Goal: Task Accomplishment & Management: Manage account settings

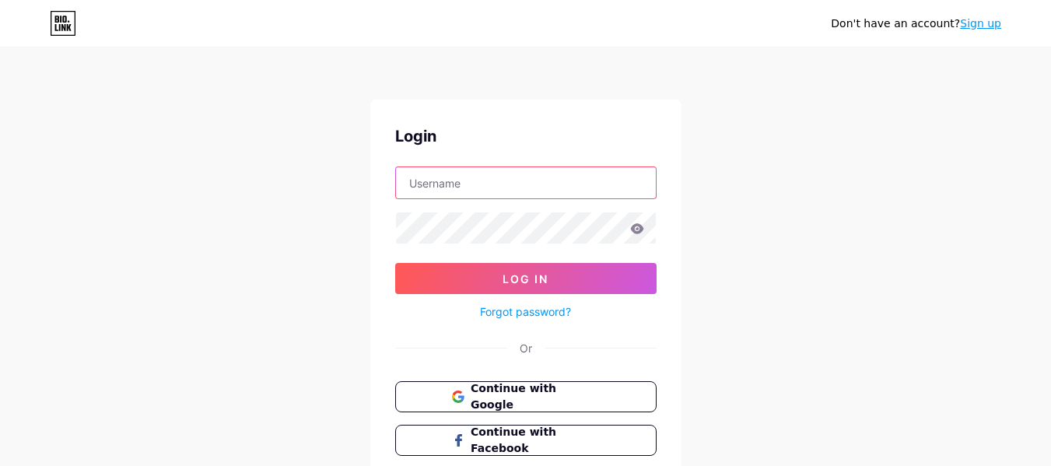
click at [536, 187] on input "text" at bounding box center [526, 182] width 260 height 31
click at [819, 198] on div "Don't have an account? Sign up Login Log In Forgot password? Or Continue with G…" at bounding box center [525, 287] width 1051 height 574
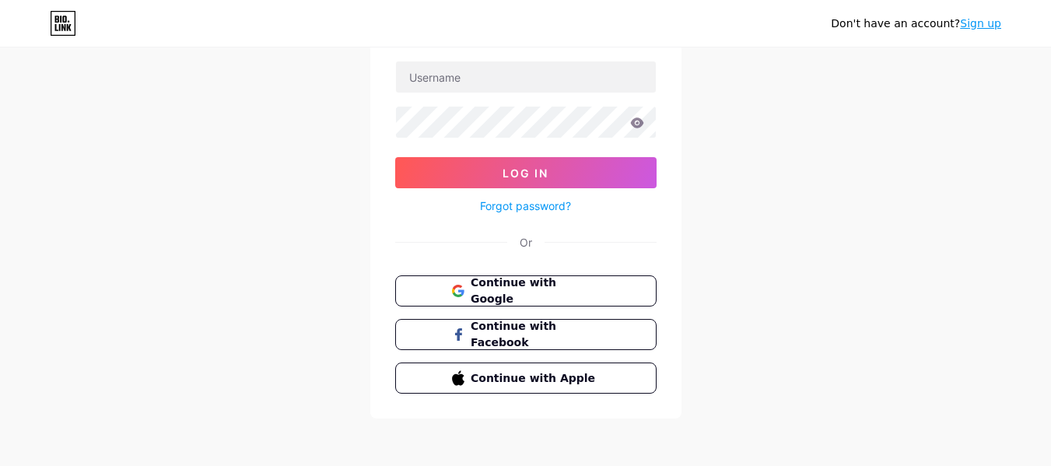
scroll to position [107, 0]
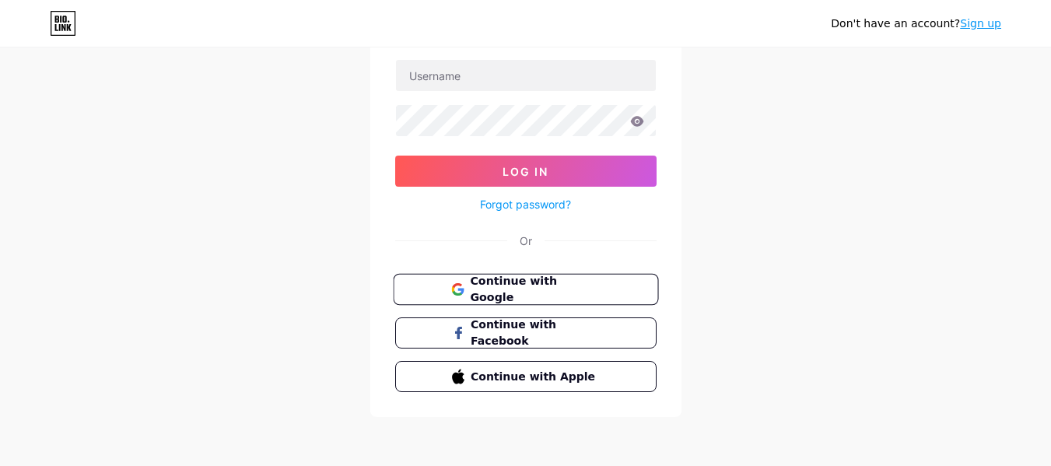
click at [546, 289] on span "Continue with Google" at bounding box center [535, 289] width 130 height 33
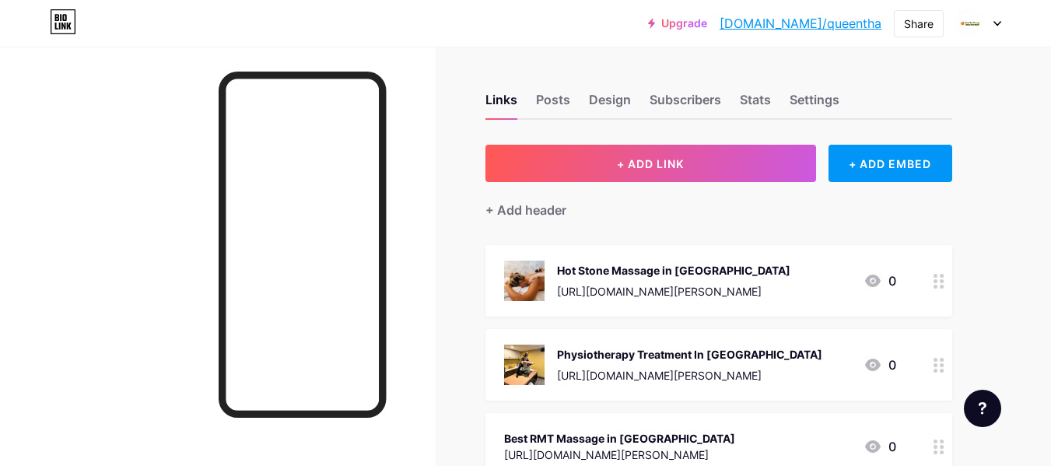
click at [713, 275] on div "Hot Stone Massage in [GEOGRAPHIC_DATA]" at bounding box center [673, 270] width 233 height 16
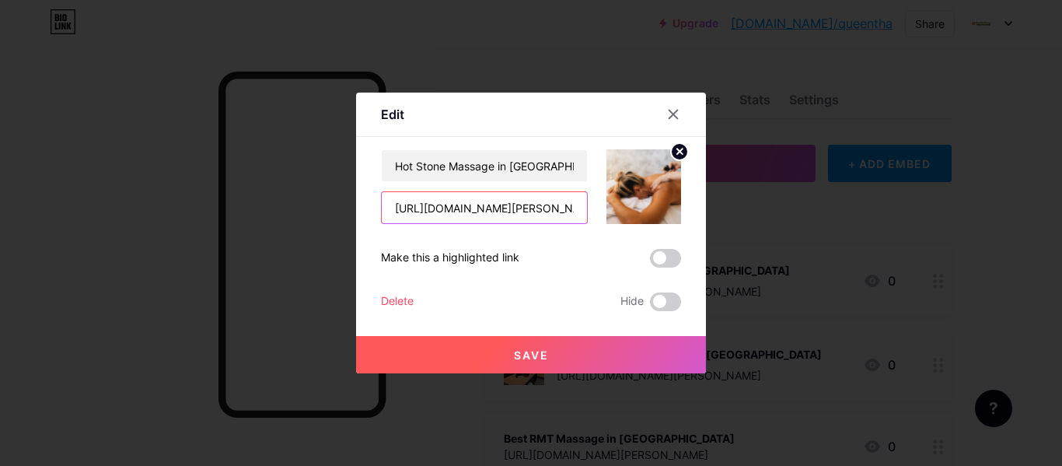
click at [503, 210] on input "[URL][DOMAIN_NAME][PERSON_NAME]" at bounding box center [484, 207] width 205 height 31
paste input "[URL][DOMAIN_NAME][PERSON_NAME]"
type input "[URL][DOMAIN_NAME][PERSON_NAME]"
click at [537, 353] on span "Save" at bounding box center [531, 354] width 35 height 13
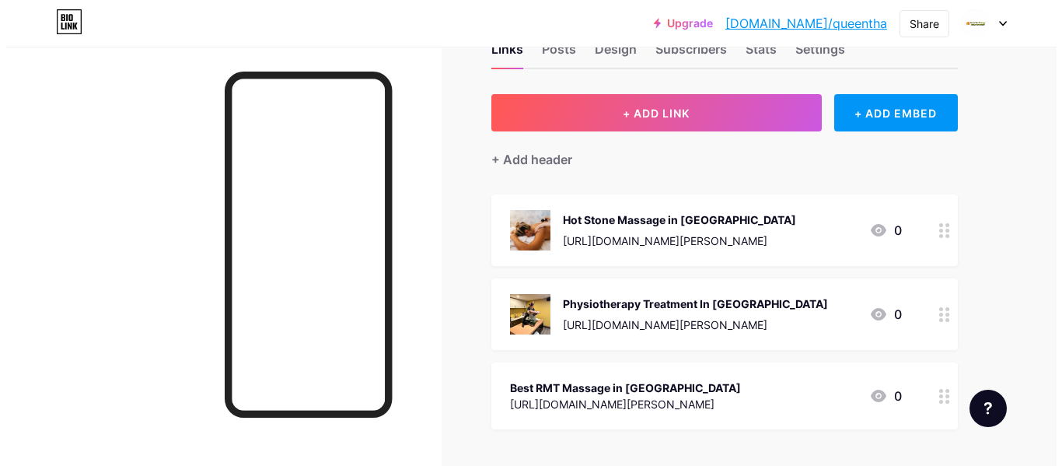
scroll to position [78, 0]
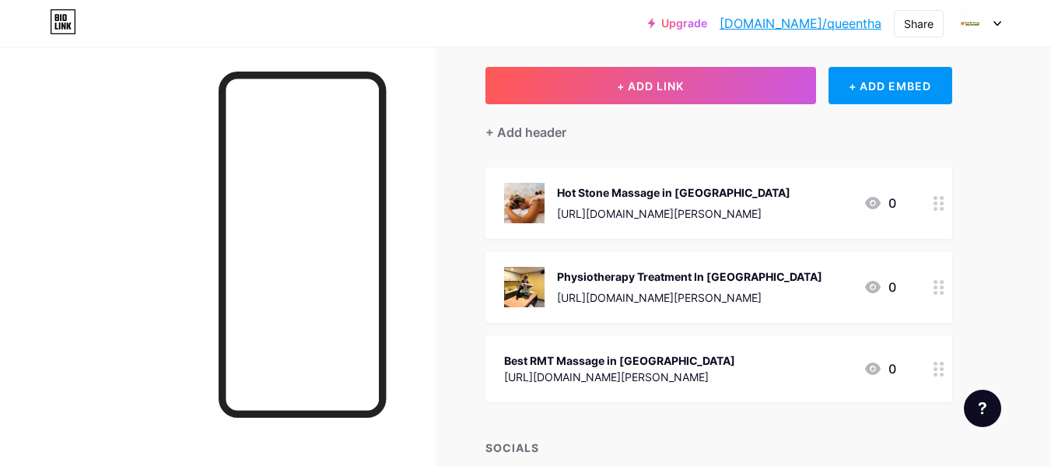
click at [727, 277] on div "Physiotherapy Treatment In [GEOGRAPHIC_DATA]" at bounding box center [689, 276] width 265 height 16
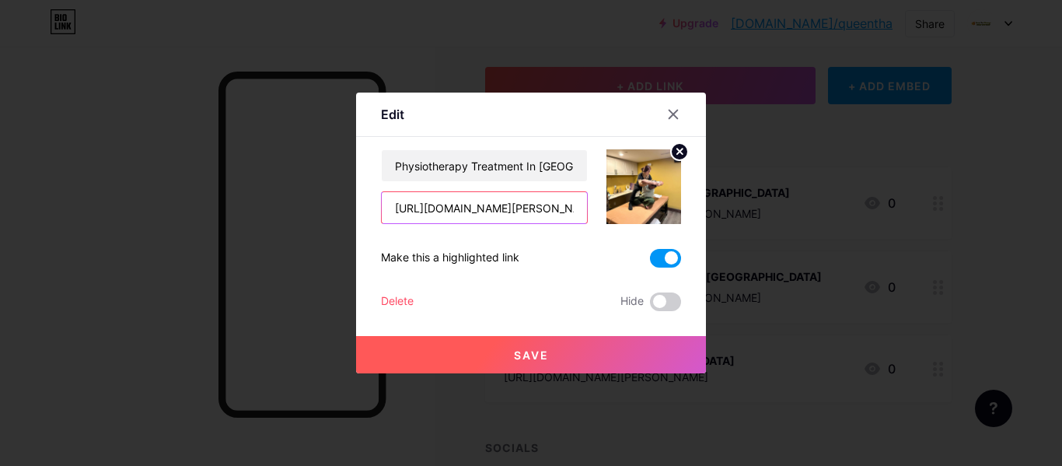
click at [551, 202] on input "[URL][DOMAIN_NAME][PERSON_NAME]" at bounding box center [484, 207] width 205 height 31
paste input "[URL][DOMAIN_NAME][PERSON_NAME]"
type input "[URL][DOMAIN_NAME][PERSON_NAME]"
click at [587, 349] on button "Save" at bounding box center [531, 354] width 350 height 37
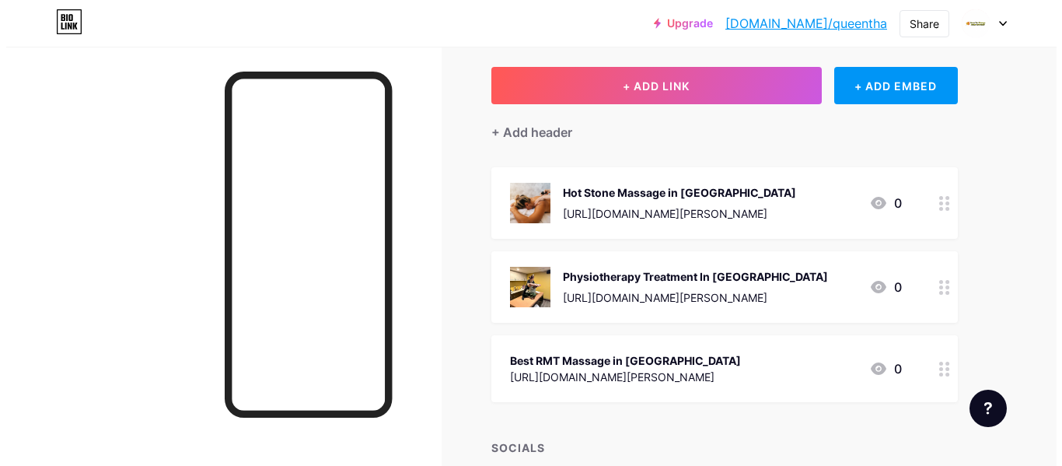
scroll to position [156, 0]
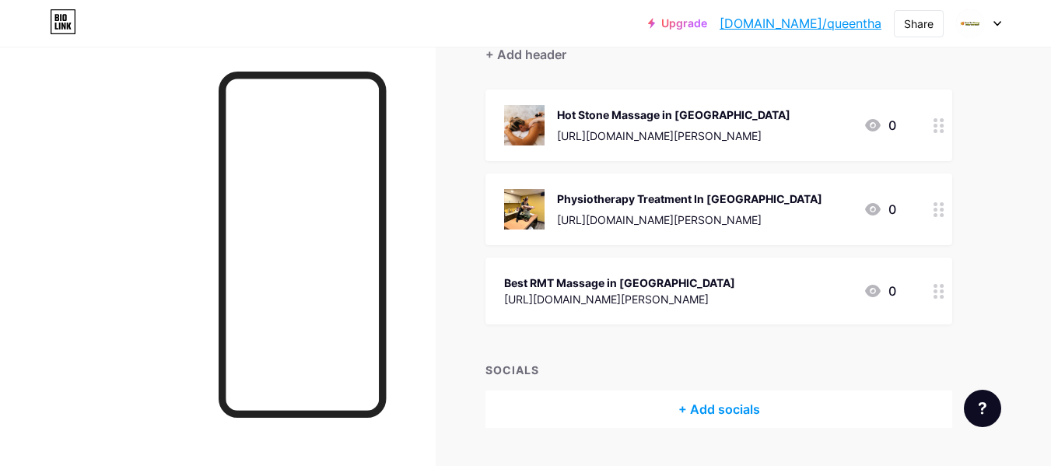
click at [657, 281] on div "Best RMT Massage in [GEOGRAPHIC_DATA]" at bounding box center [619, 283] width 231 height 16
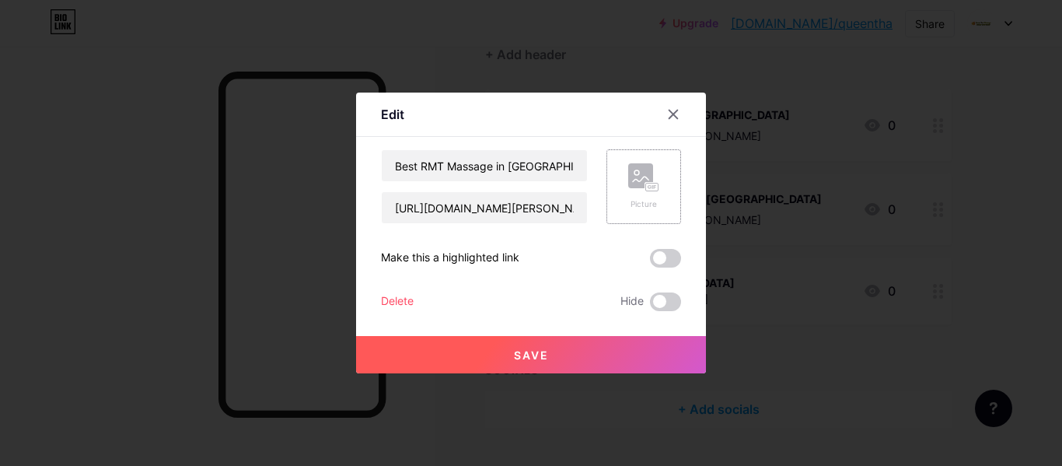
click at [663, 195] on div "Picture" at bounding box center [644, 186] width 75 height 75
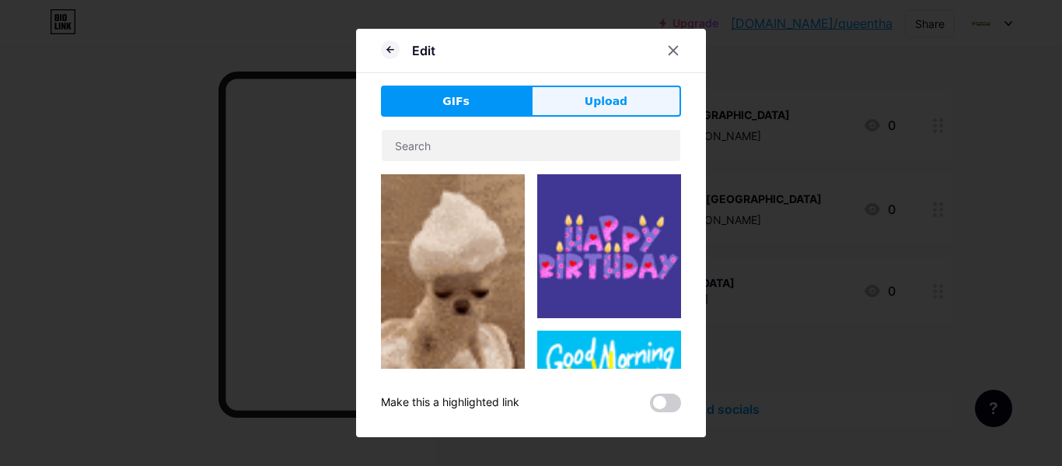
click at [596, 96] on span "Upload" at bounding box center [606, 101] width 43 height 16
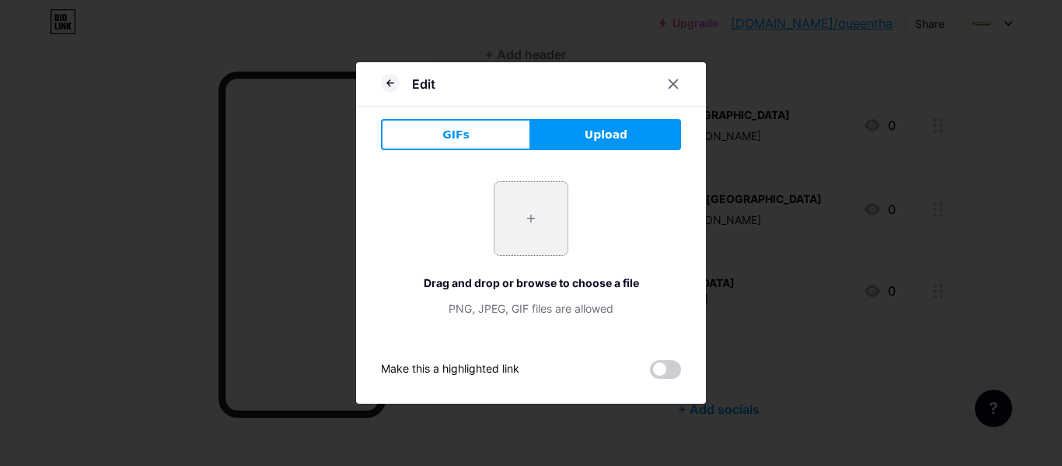
click at [528, 222] on input "file" at bounding box center [531, 218] width 73 height 73
type input "C:\fakepath\q12-768x1024.jpg"
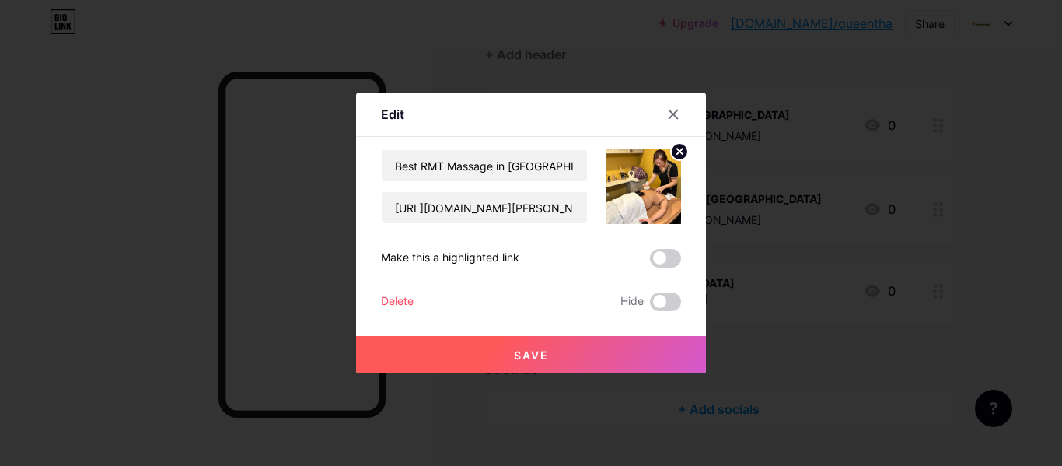
click at [681, 145] on circle at bounding box center [679, 151] width 17 height 17
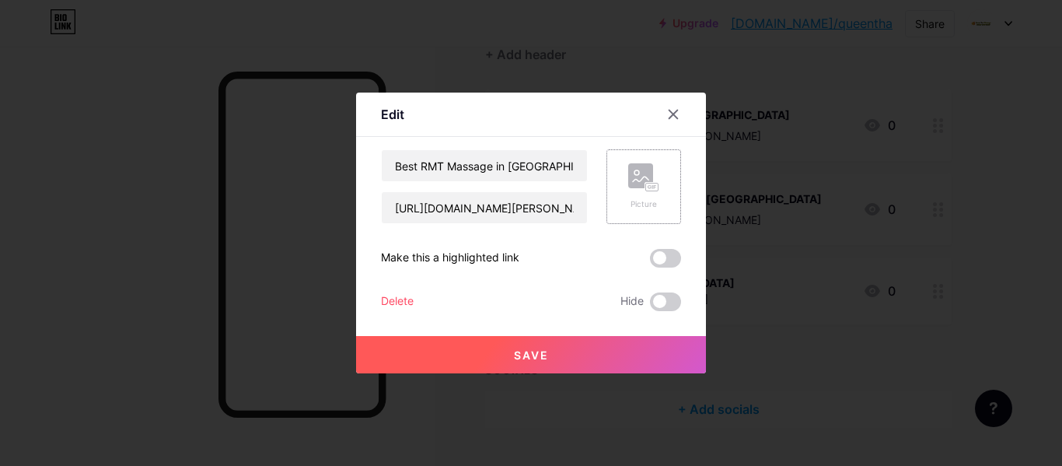
click at [653, 192] on div "Picture" at bounding box center [643, 186] width 31 height 47
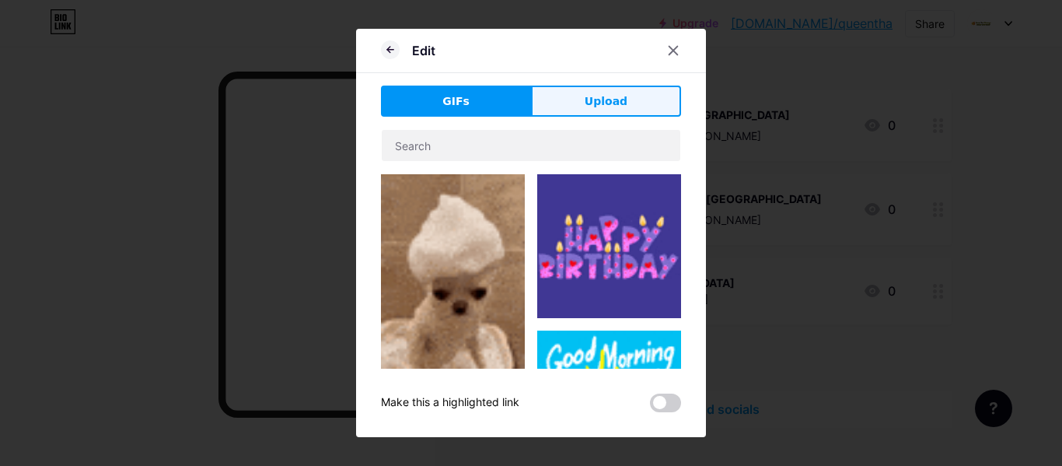
click at [595, 91] on button "Upload" at bounding box center [606, 101] width 150 height 31
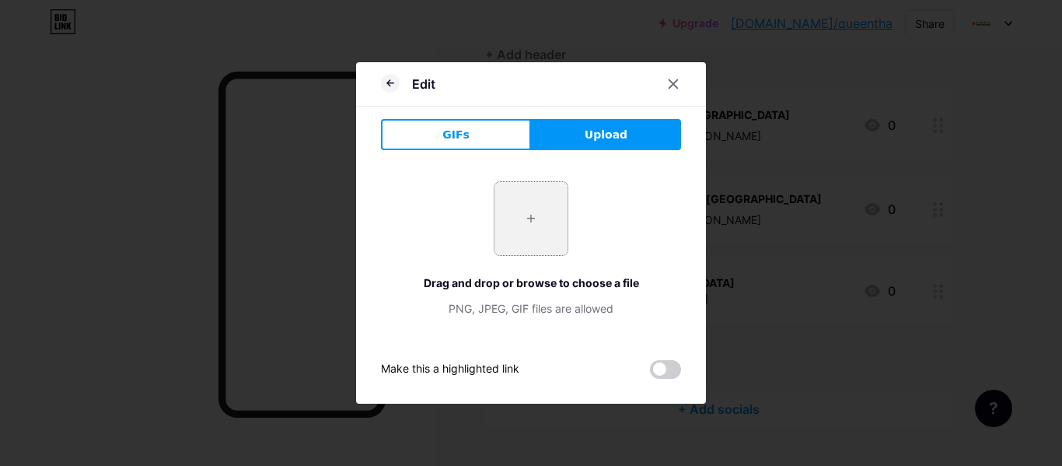
click at [518, 242] on input "file" at bounding box center [531, 218] width 73 height 73
type input "C:\fakepath\gs7.jpg"
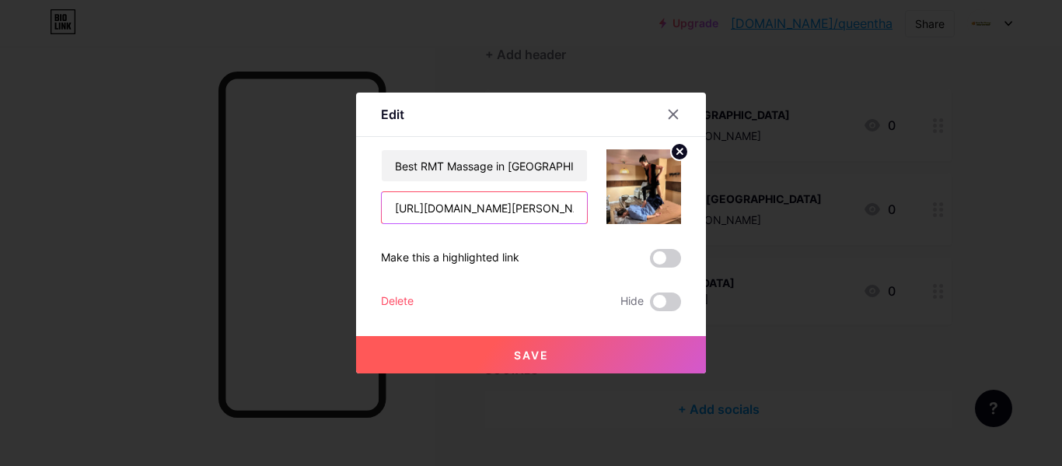
click at [507, 210] on input "[URL][DOMAIN_NAME][PERSON_NAME]" at bounding box center [484, 207] width 205 height 31
paste input "[URL][DOMAIN_NAME][PERSON_NAME]"
type input "[URL][DOMAIN_NAME][PERSON_NAME]"
click at [563, 352] on button "Save" at bounding box center [531, 354] width 350 height 37
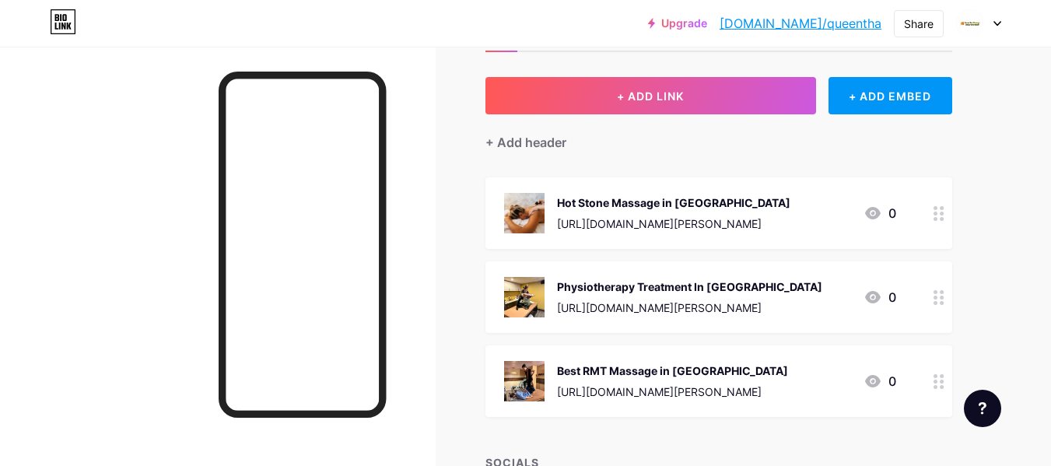
scroll to position [0, 0]
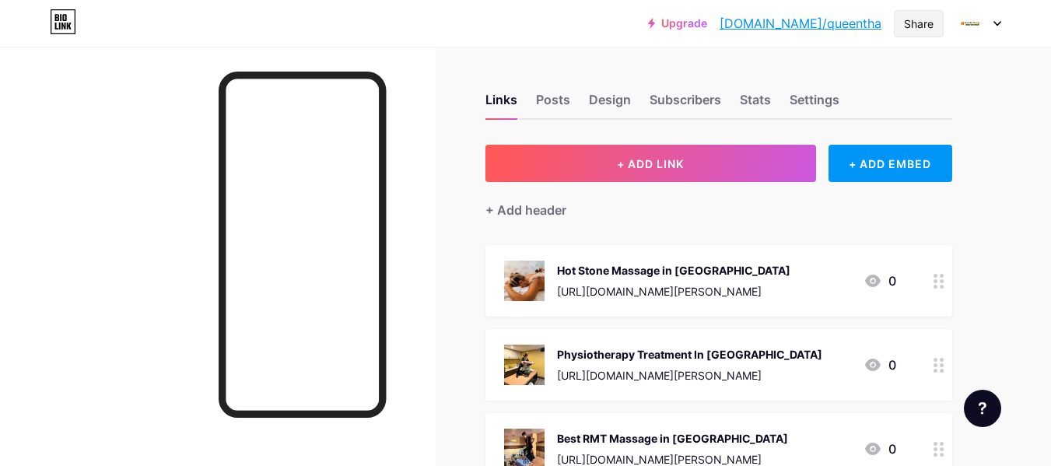
click at [910, 26] on div "Share" at bounding box center [919, 24] width 30 height 16
